Goal: Task Accomplishment & Management: Complete application form

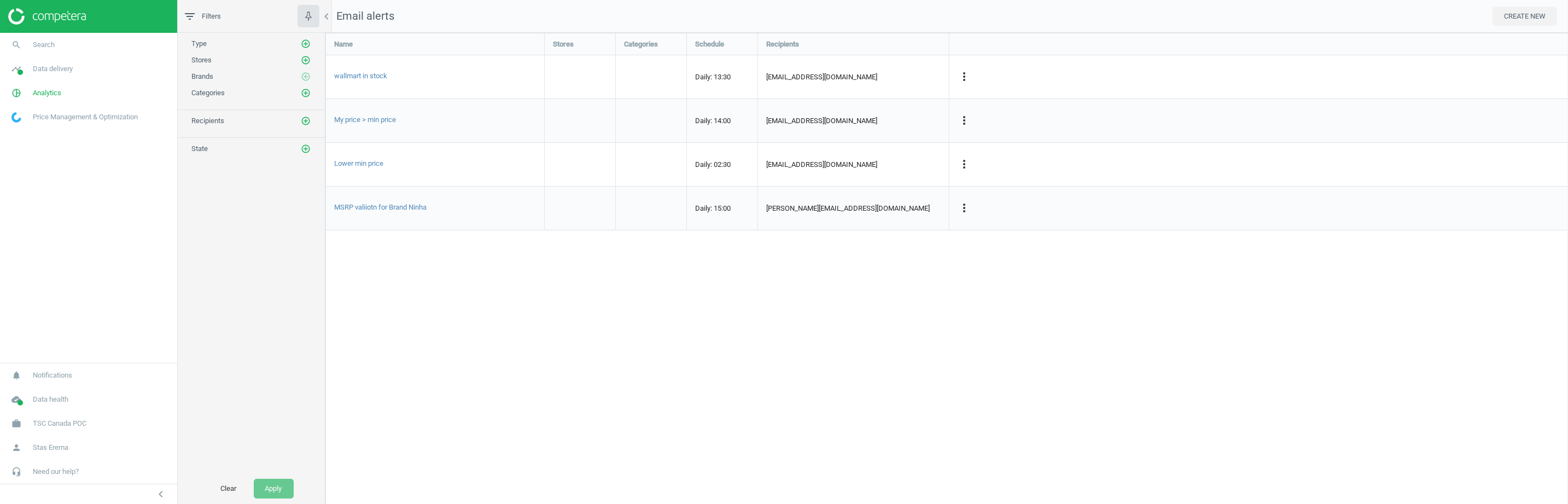
scroll to position [775, 1243]
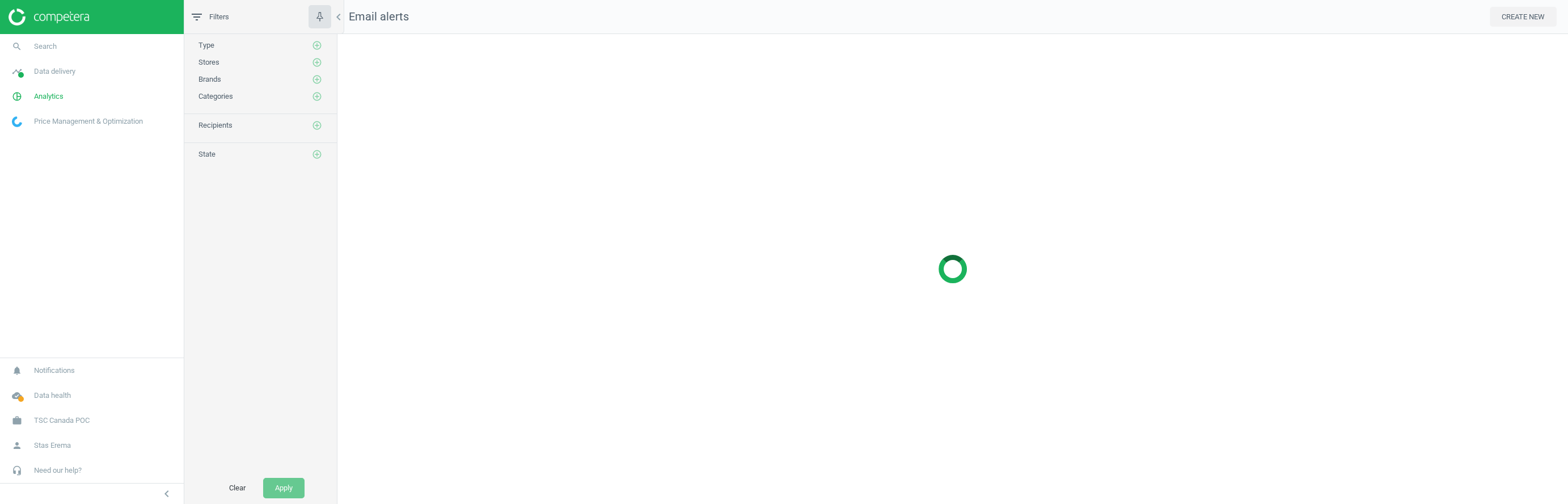
scroll to position [471, 1231]
click at [701, 211] on div "No data" at bounding box center [953, 269] width 1231 height 470
click at [1521, 15] on button "CREATE NEW" at bounding box center [1523, 17] width 67 height 20
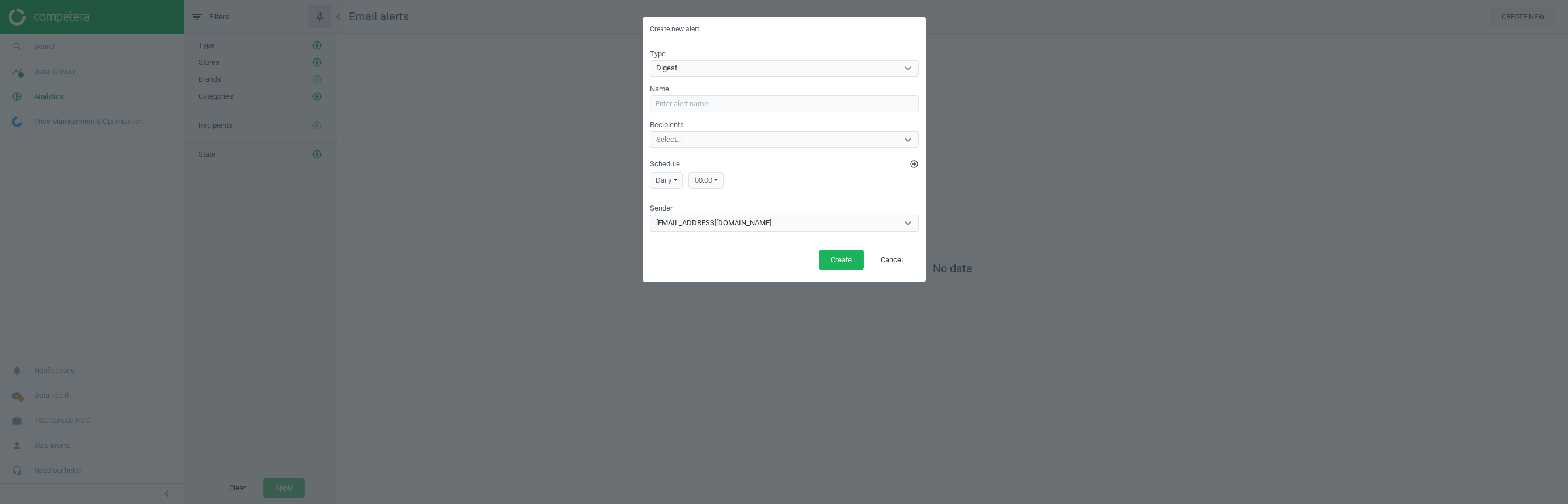
click at [675, 183] on div "daily" at bounding box center [667, 180] width 33 height 17
click at [712, 185] on div "00:00" at bounding box center [706, 180] width 35 height 17
drag, startPoint x: 947, startPoint y: 405, endPoint x: 924, endPoint y: 387, distance: 29.2
click at [947, 406] on div "Create new alert Type Digest Name Recipients Select... Schedule add_circle_outl…" at bounding box center [784, 252] width 1568 height 504
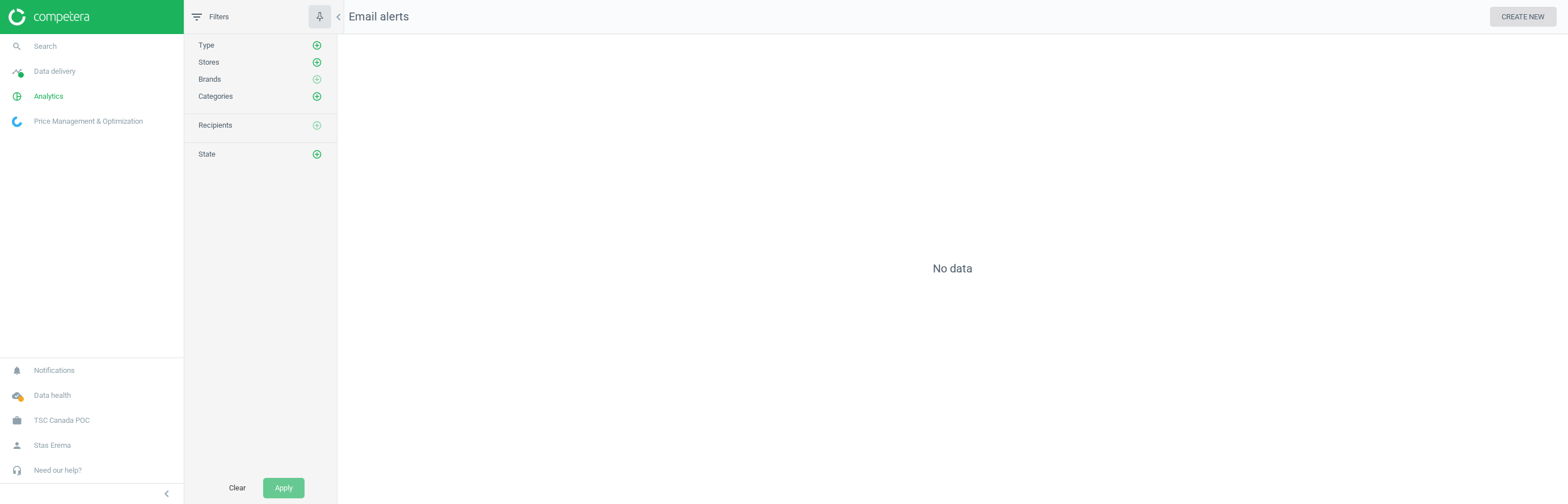
click at [1531, 16] on button "CREATE NEW" at bounding box center [1523, 17] width 67 height 20
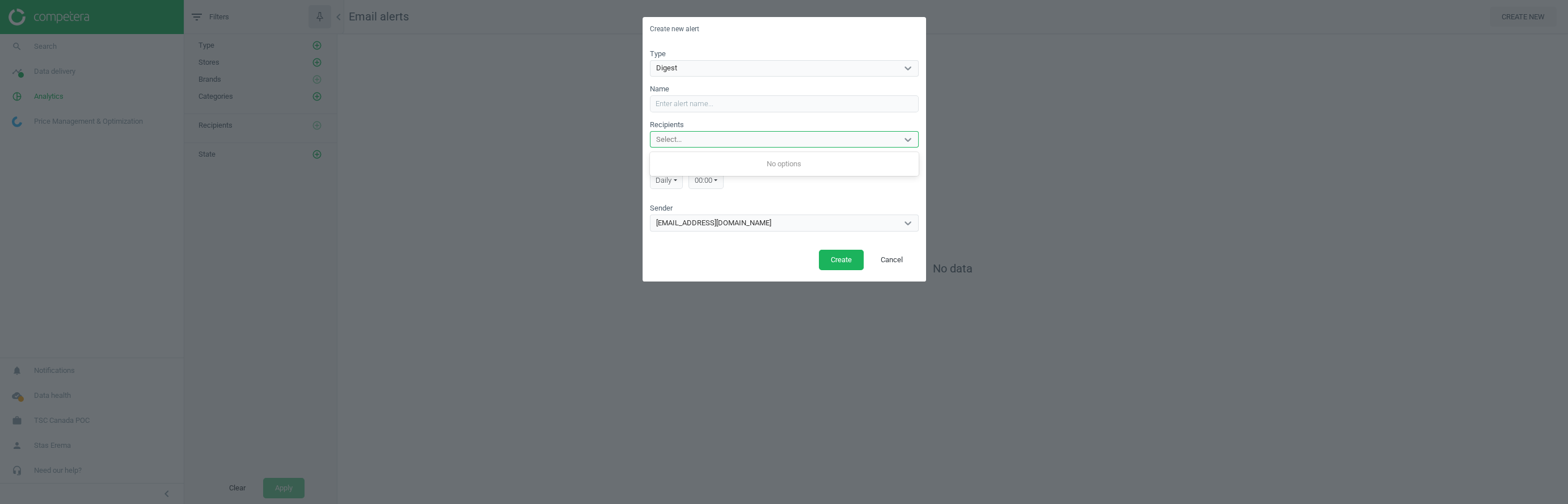
click at [751, 138] on div "Select..." at bounding box center [775, 139] width 247 height 15
click at [1137, 153] on div "Create new alert Type Digest Name Recipients 0 results available. Use Up and Do…" at bounding box center [784, 252] width 1568 height 504
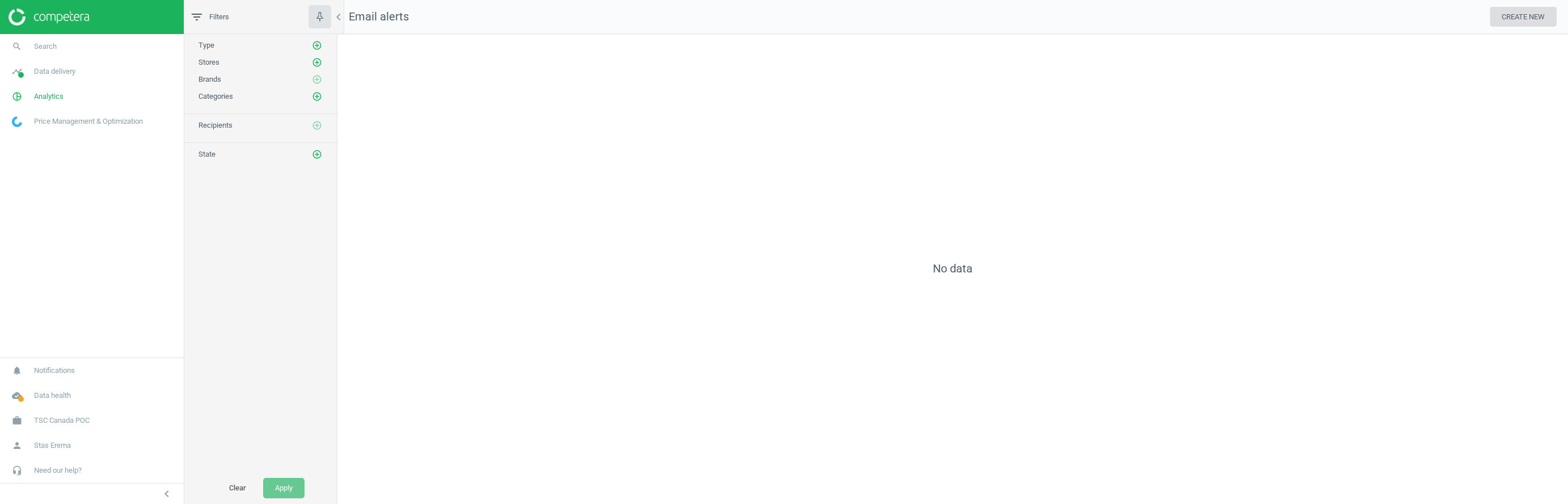
click at [1521, 18] on button "CREATE NEW" at bounding box center [1523, 17] width 67 height 20
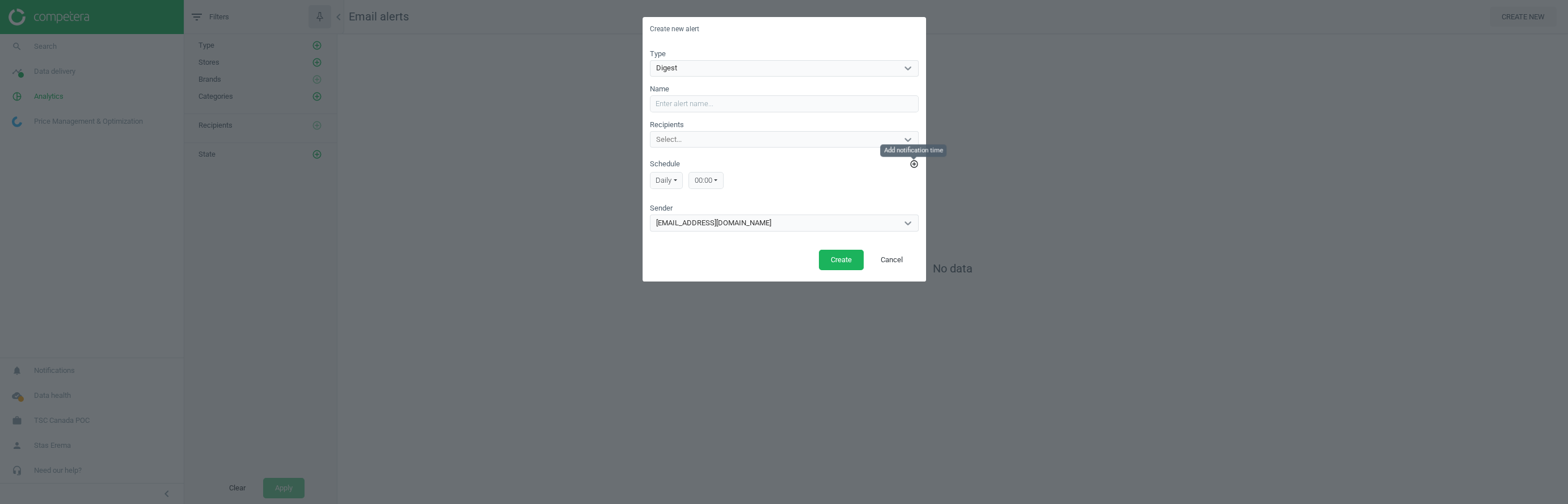
click at [913, 165] on icon "add_circle_outline" at bounding box center [914, 164] width 9 height 9
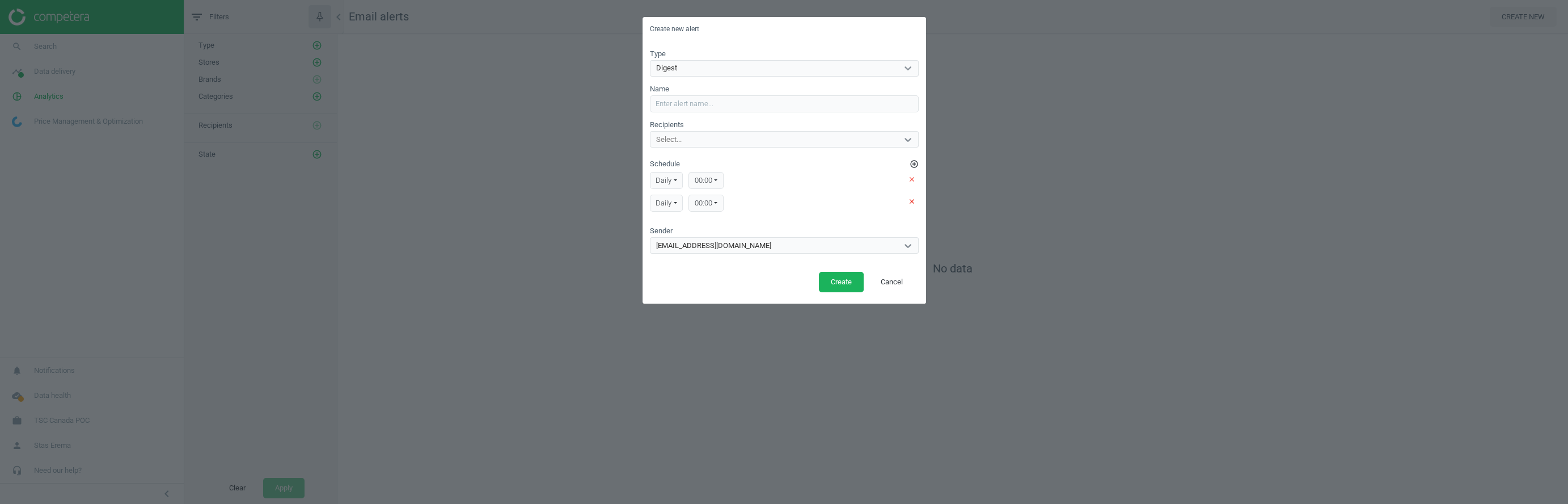
click at [911, 203] on icon "clear" at bounding box center [912, 201] width 8 height 8
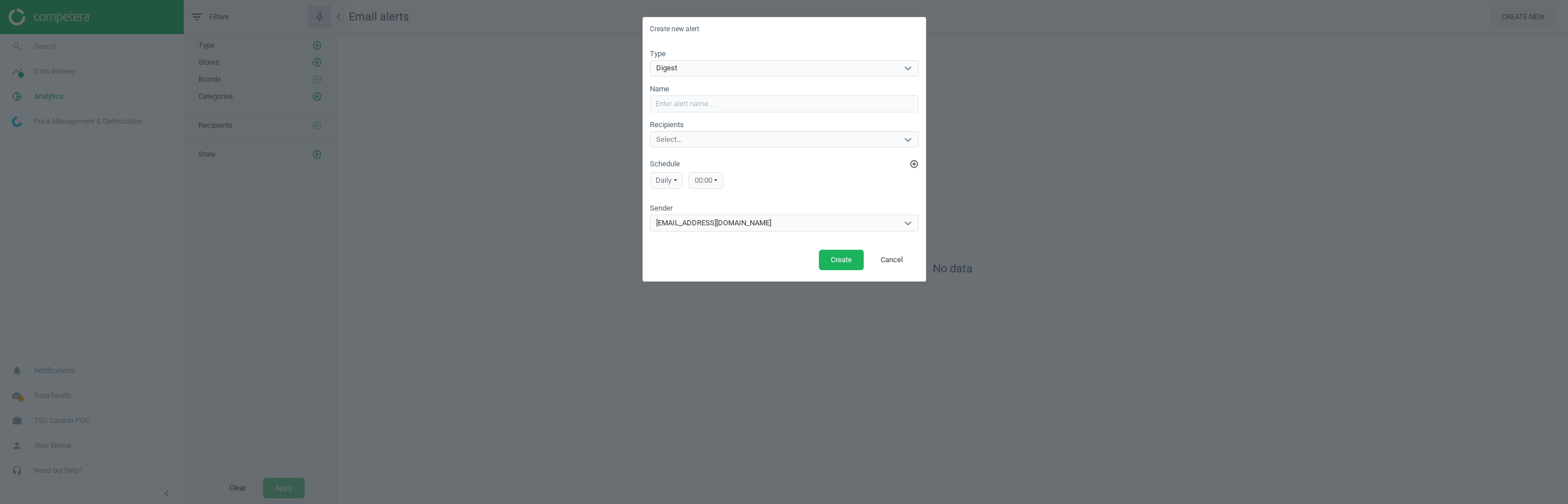
click at [672, 68] on div "Digest" at bounding box center [667, 68] width 21 height 10
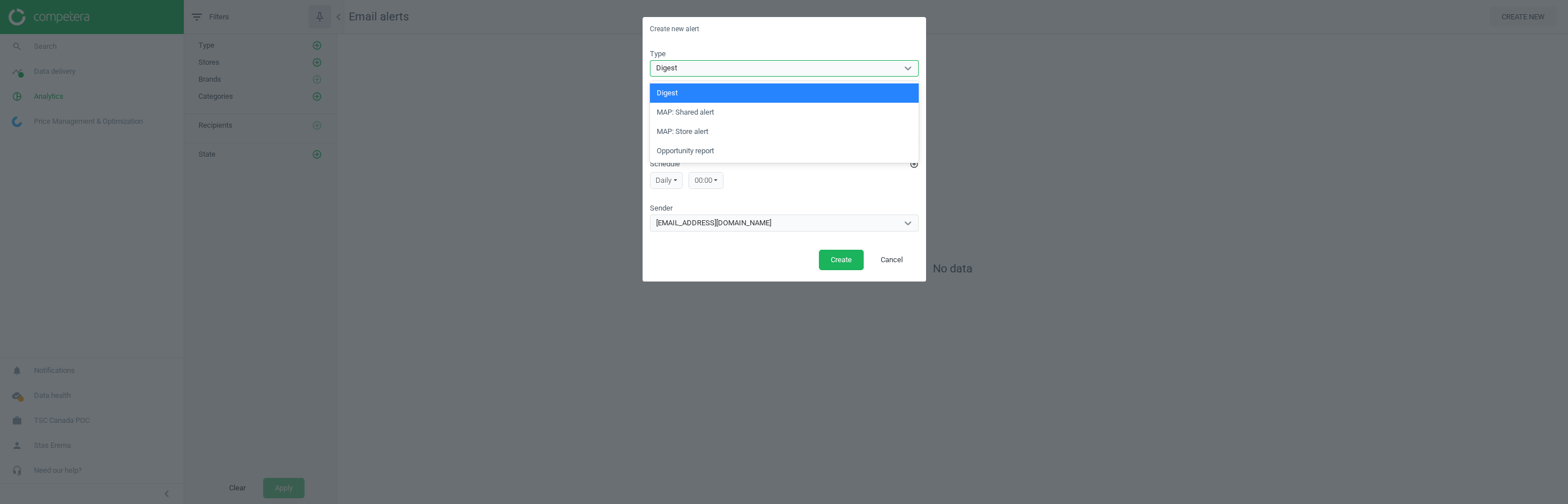
click at [672, 68] on div "Digest" at bounding box center [667, 68] width 21 height 10
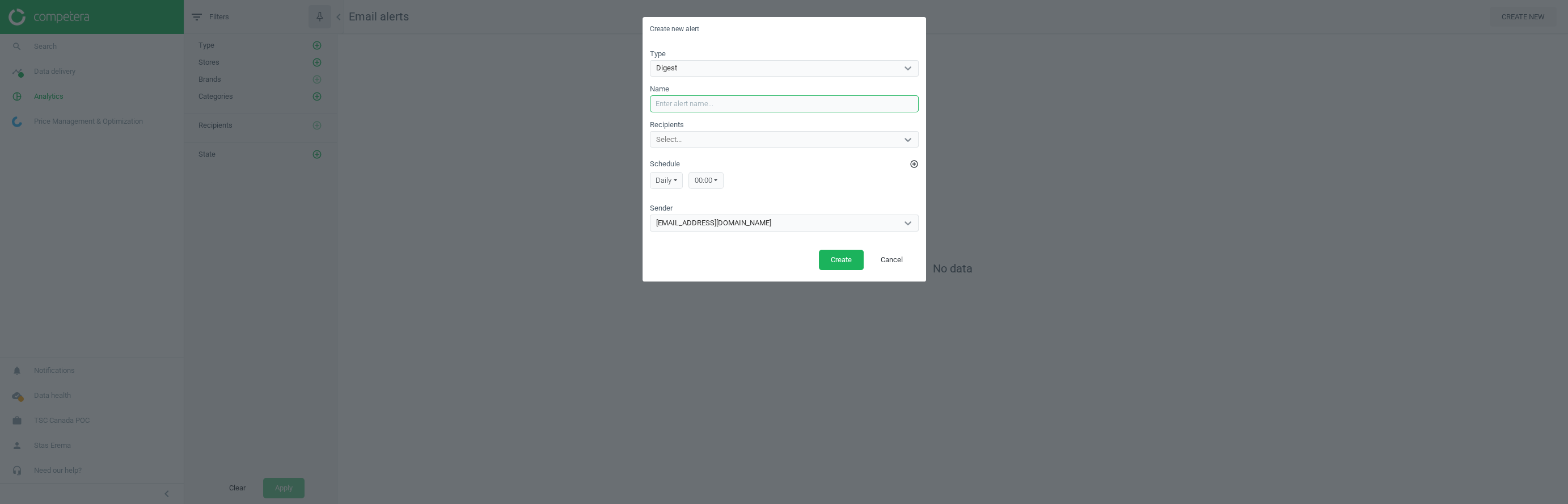
click at [722, 105] on input "Name" at bounding box center [785, 104] width 269 height 17
click at [751, 141] on div "Select..." at bounding box center [775, 139] width 247 height 15
type input "[EMAIL_ADDRESS][DOMAIN_NAME]"
click at [763, 138] on icon at bounding box center [766, 140] width 8 height 8
click at [698, 102] on input "Name" at bounding box center [785, 104] width 269 height 17
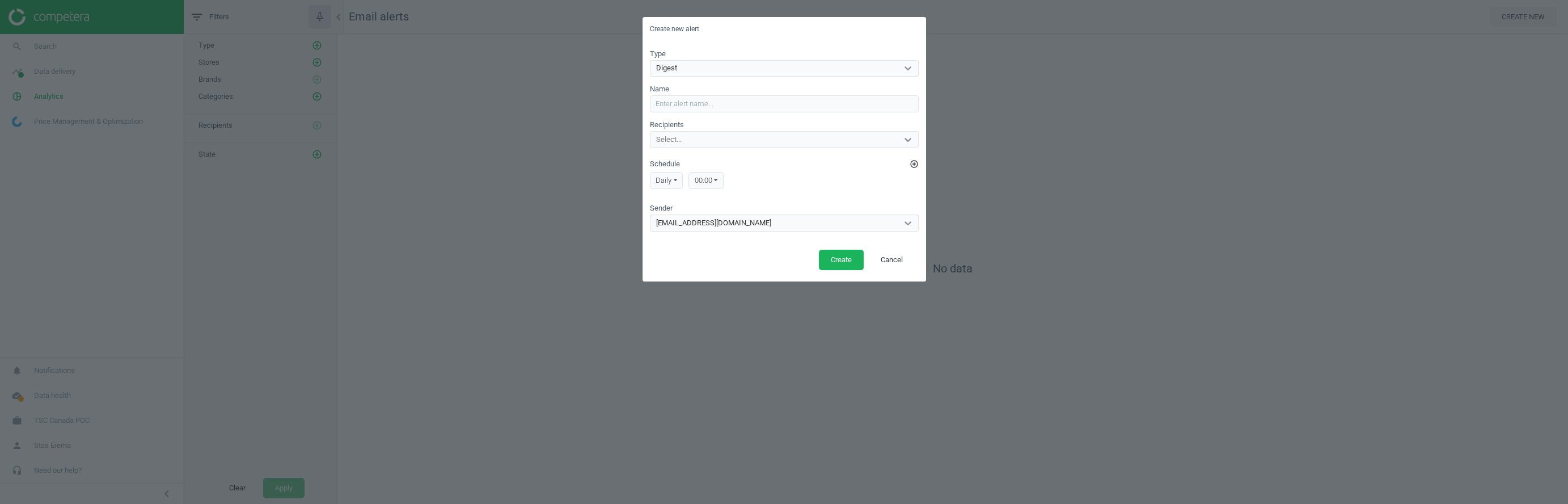
click at [679, 68] on div "Digest" at bounding box center [775, 68] width 247 height 15
click at [761, 35] on div "Create new alert" at bounding box center [784, 29] width 283 height 25
click at [687, 99] on input "Name" at bounding box center [785, 104] width 269 height 17
type input "Check Digest"
click at [674, 136] on div "Select..." at bounding box center [669, 140] width 25 height 10
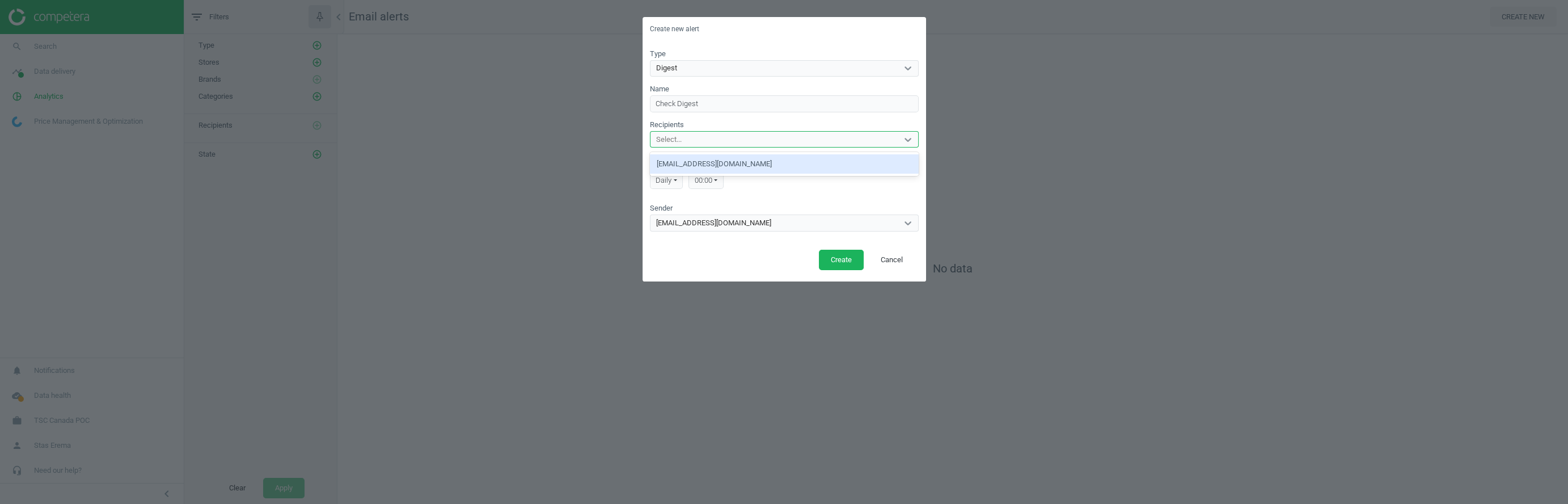
type input "s"
click at [675, 162] on div "[EMAIL_ADDRESS][DOMAIN_NAME]" at bounding box center [785, 164] width 269 height 20
click at [816, 120] on div "Recipients option [EMAIL_ADDRESS][DOMAIN_NAME], selected. 0 results available. …" at bounding box center [785, 134] width 269 height 28
click at [713, 180] on div "00:00" at bounding box center [706, 180] width 35 height 17
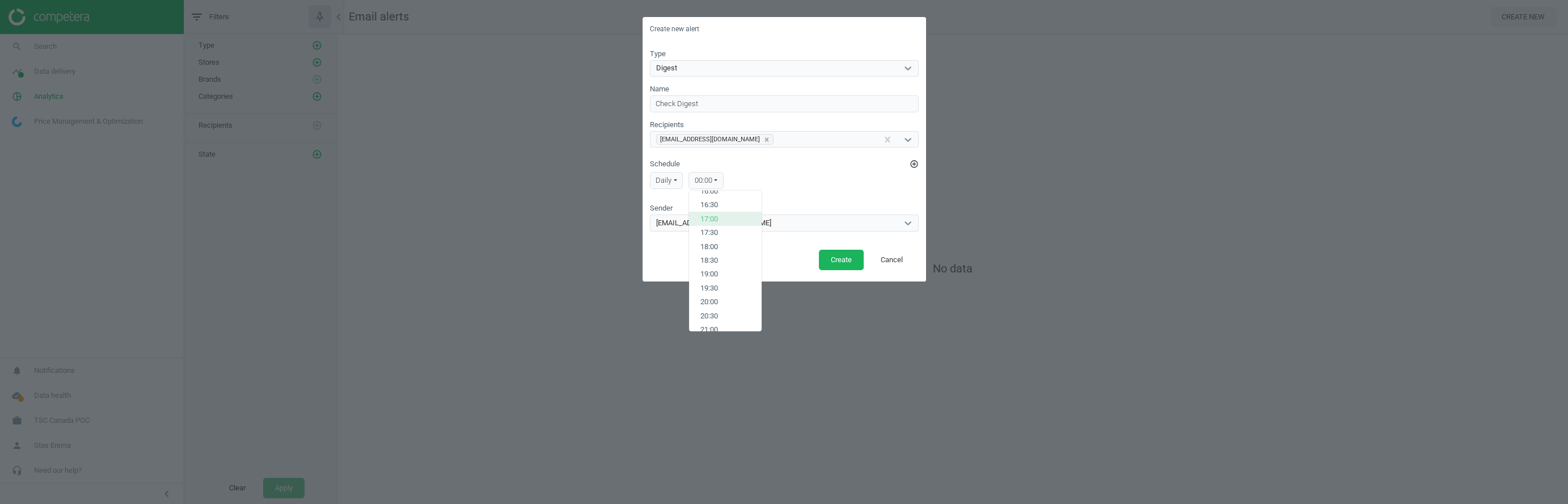
scroll to position [424, 0]
click at [720, 258] on button "17:30" at bounding box center [725, 262] width 73 height 14
click at [919, 163] on div "Type Digest Name Check Digest Recipients [EMAIL_ADDRESS][DOMAIN_NAME] Schedule …" at bounding box center [784, 144] width 283 height 205
click at [910, 163] on icon "add_circle_outline" at bounding box center [914, 164] width 9 height 9
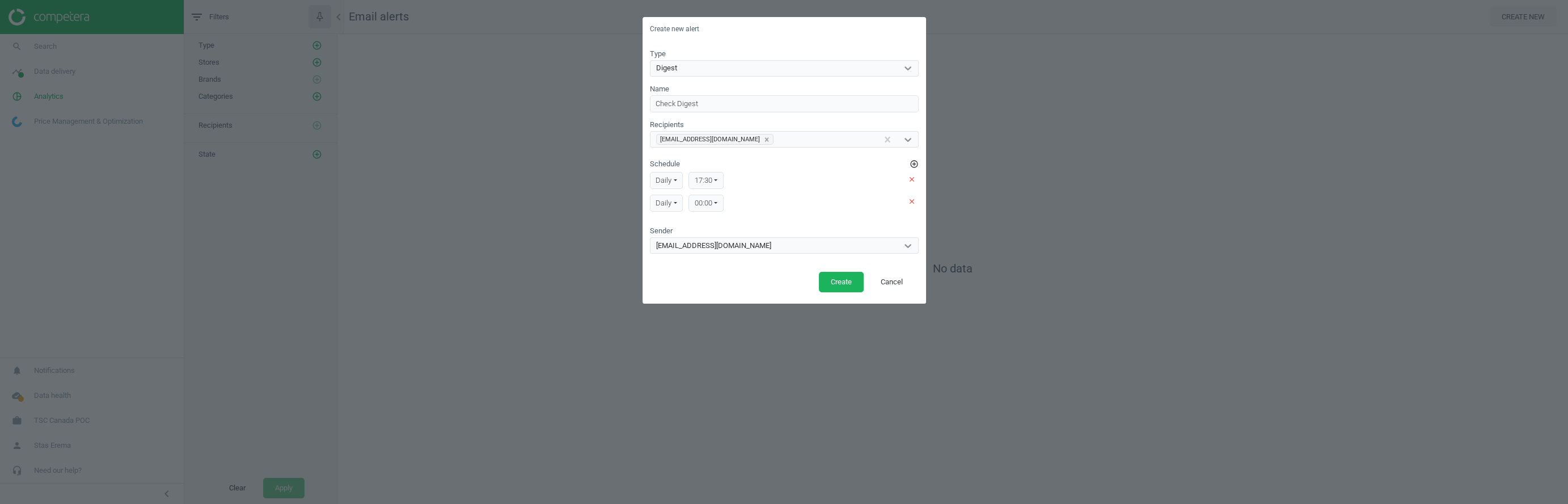
click at [698, 205] on div "00:00" at bounding box center [706, 203] width 35 height 17
click at [722, 292] on button "18:00" at bounding box center [725, 294] width 73 height 14
click at [842, 283] on button "Create" at bounding box center [841, 282] width 45 height 20
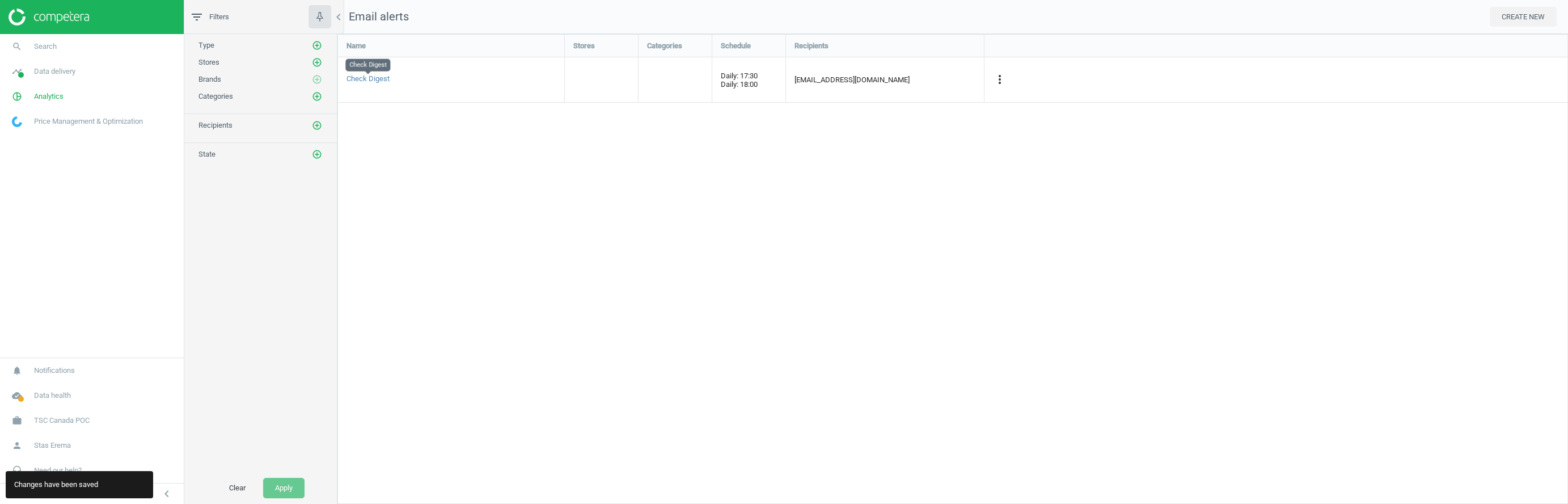
click at [360, 79] on span "Check Digest" at bounding box center [368, 78] width 43 height 8
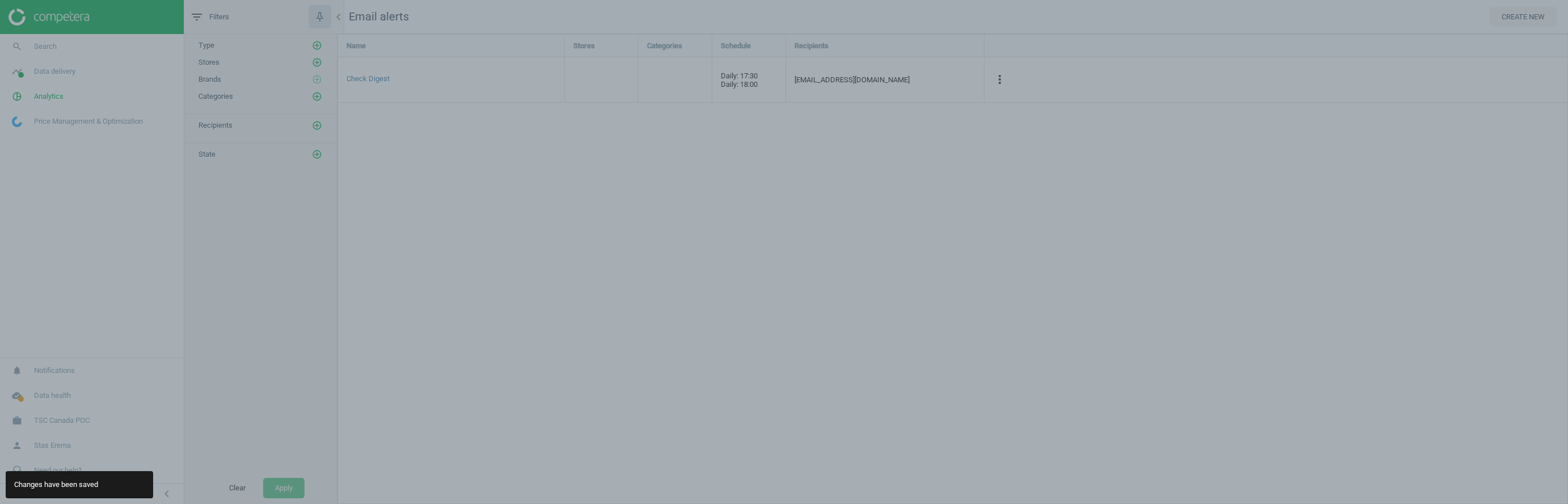
click at [450, 199] on div "Edit alert Type Digest Name Check Digest Recipients [EMAIL_ADDRESS][DOMAIN_NAME…" at bounding box center [784, 252] width 1568 height 504
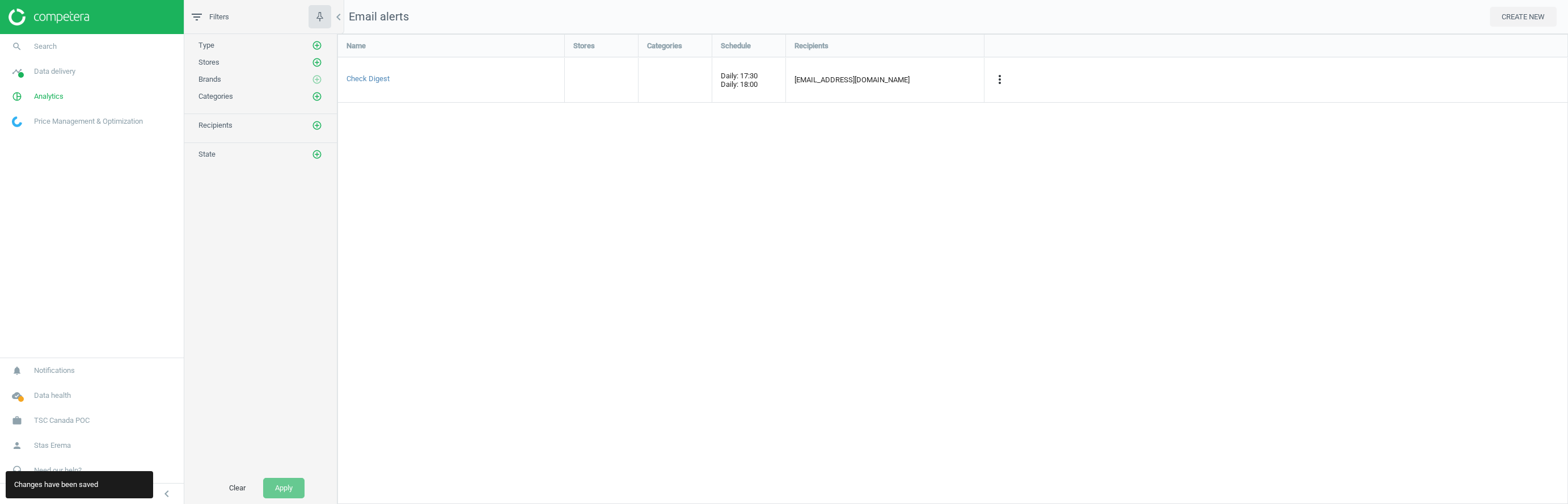
click at [757, 186] on div "Name Stores Categories Schedule Recipients Check Digest Daily: 17:30 Daily: 18:…" at bounding box center [953, 269] width 1231 height 470
click at [1001, 81] on icon "more_vert" at bounding box center [1000, 80] width 14 height 14
click at [973, 225] on div "Name Stores Categories Schedule Recipients Check Digest Daily: 17:30 Daily: 18:…" at bounding box center [953, 269] width 1231 height 470
click at [820, 265] on div "Name Stores Categories Schedule Recipients Check Digest Daily: 17:30 Daily: 18:…" at bounding box center [953, 269] width 1231 height 470
click at [722, 266] on div "Name Stores Categories Schedule Recipients Check Digest Daily: 17:30 Daily: 18:…" at bounding box center [953, 269] width 1231 height 470
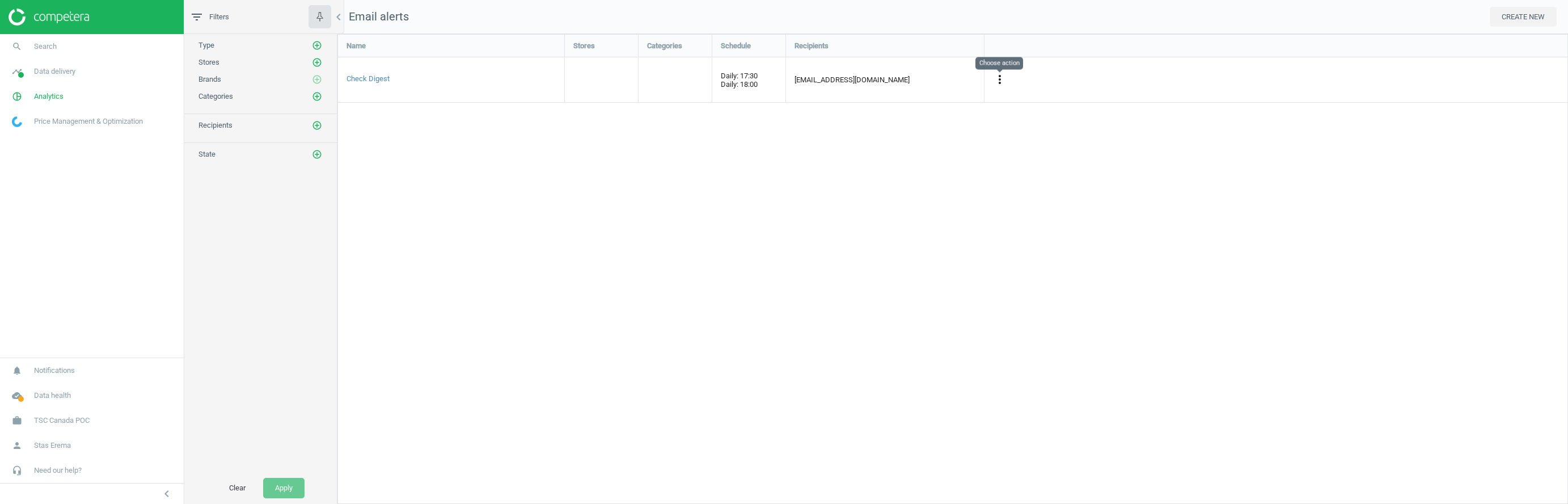
click at [1003, 75] on icon "more_vert" at bounding box center [1000, 80] width 14 height 14
click at [928, 245] on div "Name Stores Categories Schedule Recipients Check Digest Daily: 17:30 Daily: 18:…" at bounding box center [953, 269] width 1231 height 470
click at [1001, 76] on icon "more_vert" at bounding box center [1000, 80] width 14 height 14
click at [1049, 272] on div "Name Stores Categories Schedule Recipients Check Digest Daily: 17:30 Daily: 18:…" at bounding box center [953, 269] width 1231 height 470
click at [938, 189] on div "Name Stores Categories Schedule Recipients Check Digest Daily: 17:30 Daily: 18:…" at bounding box center [953, 269] width 1231 height 470
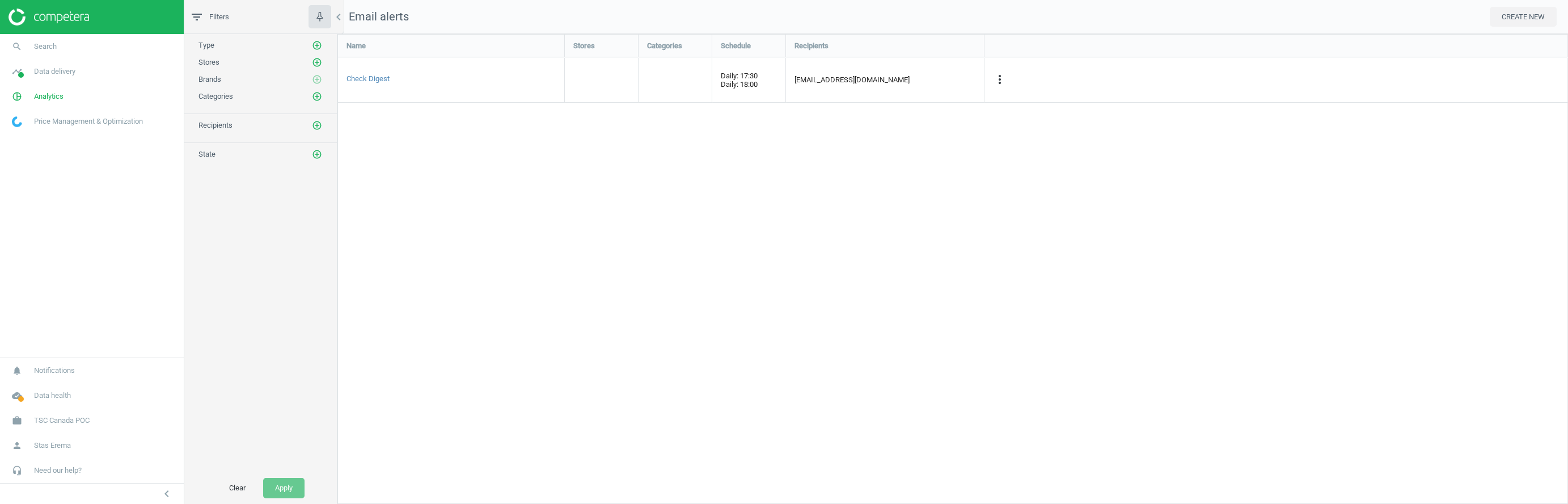
click at [992, 416] on div "Name Stores Categories Schedule Recipients Check Digest Daily: 17:30 Daily: 18:…" at bounding box center [953, 269] width 1231 height 470
